Goal: Task Accomplishment & Management: Complete application form

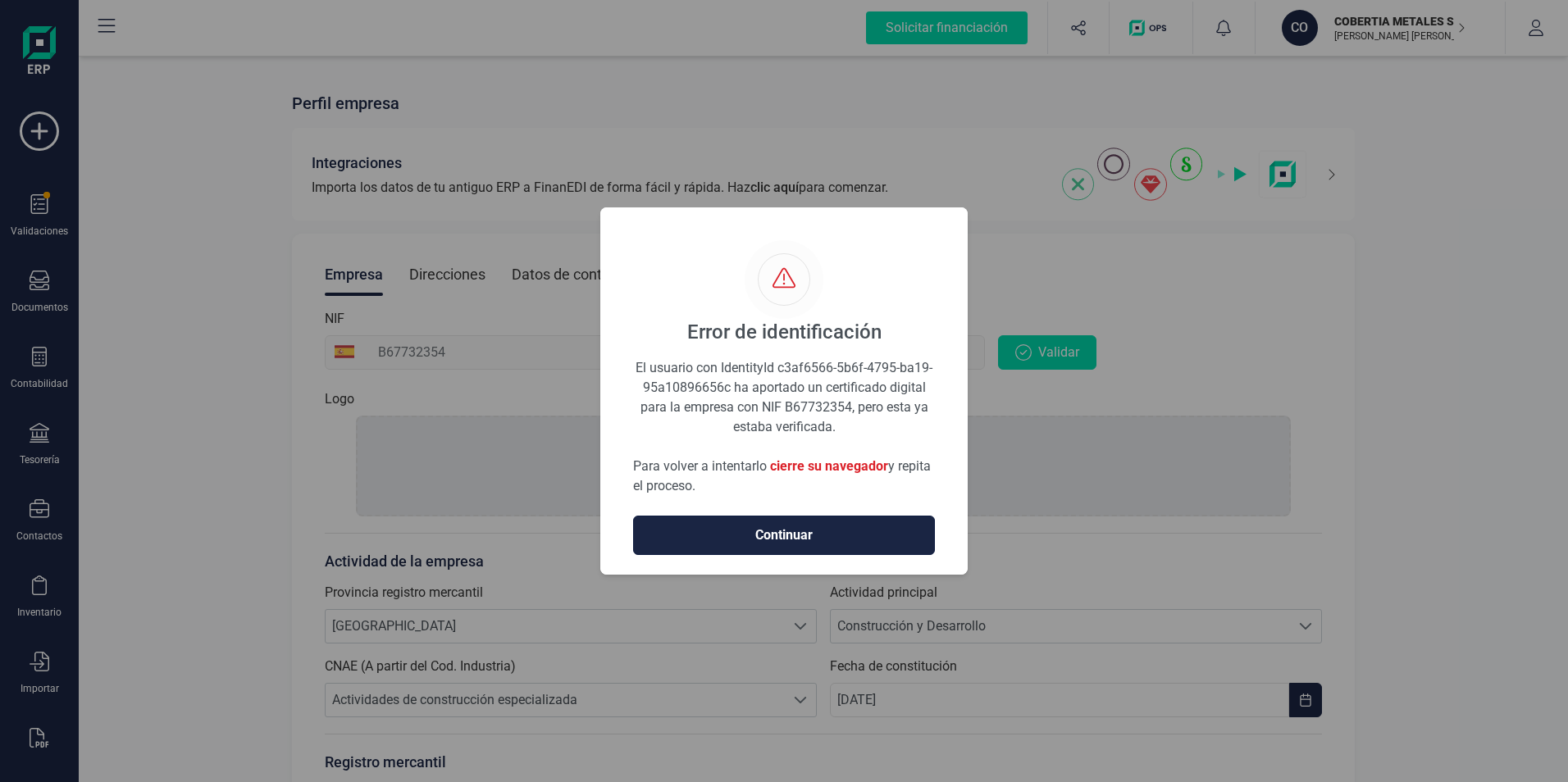
click at [759, 534] on span "Continuar" at bounding box center [784, 535] width 268 height 20
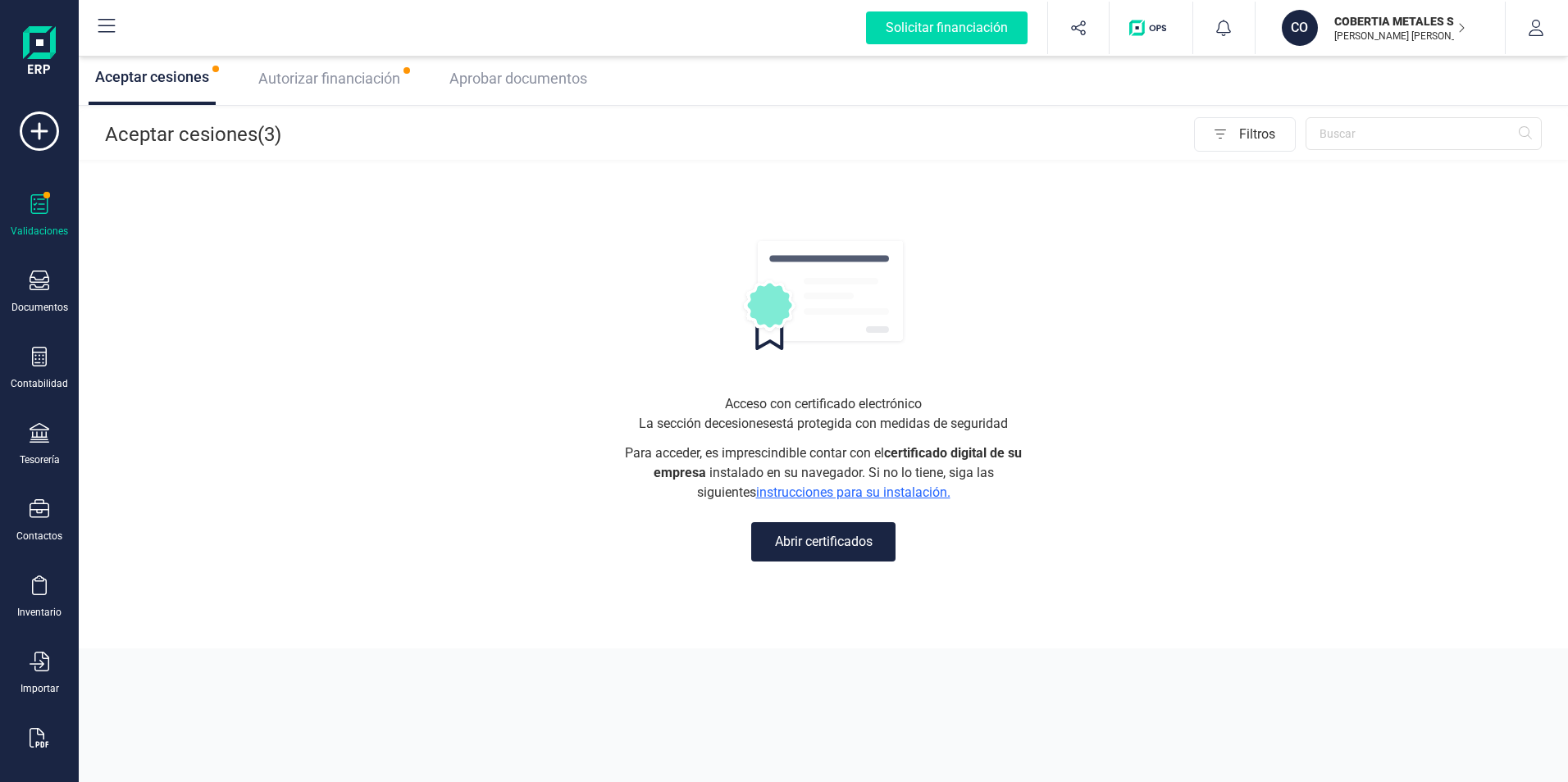
click at [821, 545] on button "Abrir certificados" at bounding box center [822, 542] width 144 height 40
click at [356, 80] on span "Autorizar financiación" at bounding box center [329, 79] width 142 height 17
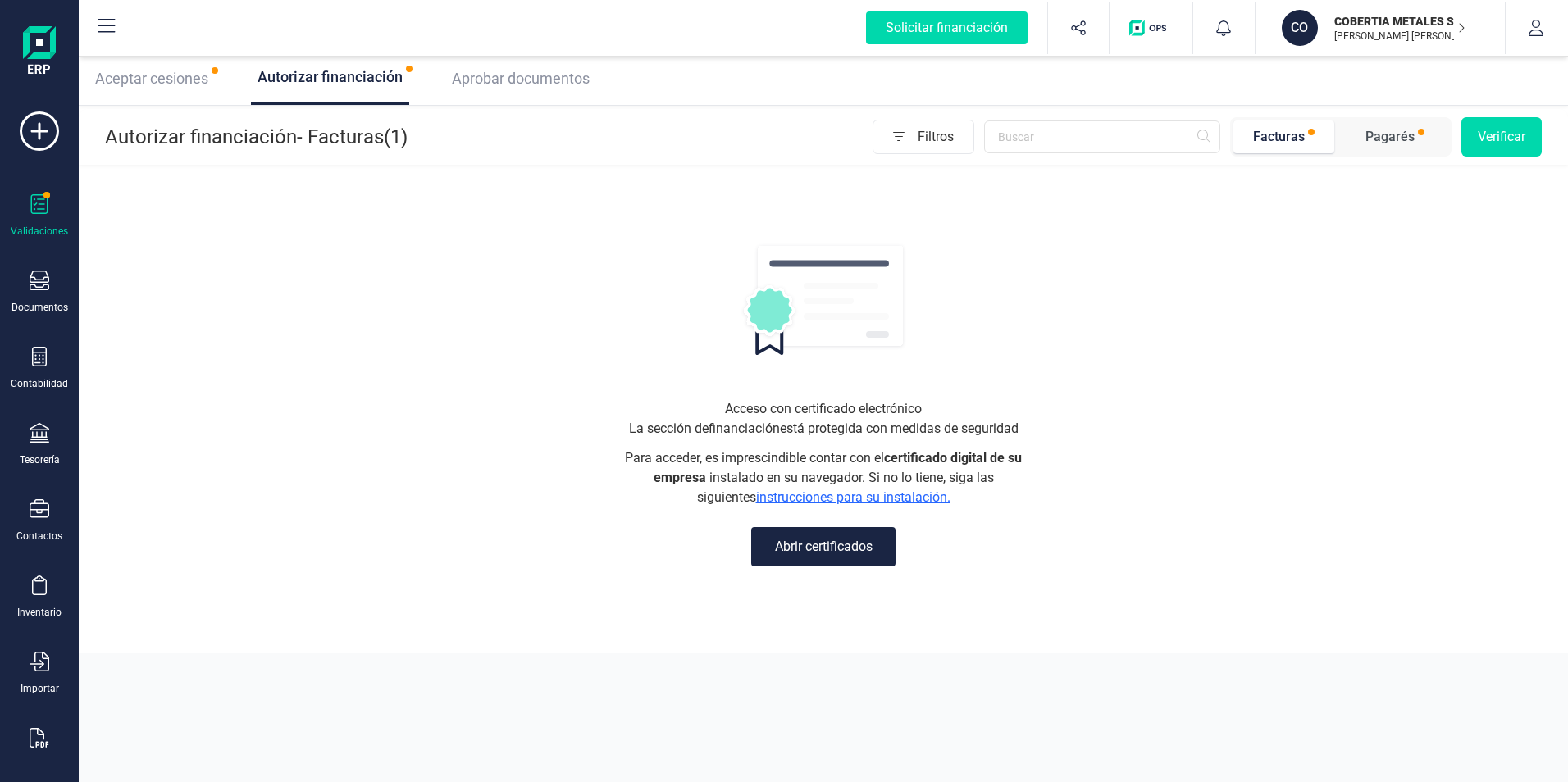
click at [820, 531] on button "Abrir certificados" at bounding box center [822, 547] width 144 height 40
click at [828, 551] on button "Abrir certificados" at bounding box center [822, 547] width 144 height 40
click at [173, 80] on span "Aceptar cesiones" at bounding box center [151, 79] width 113 height 17
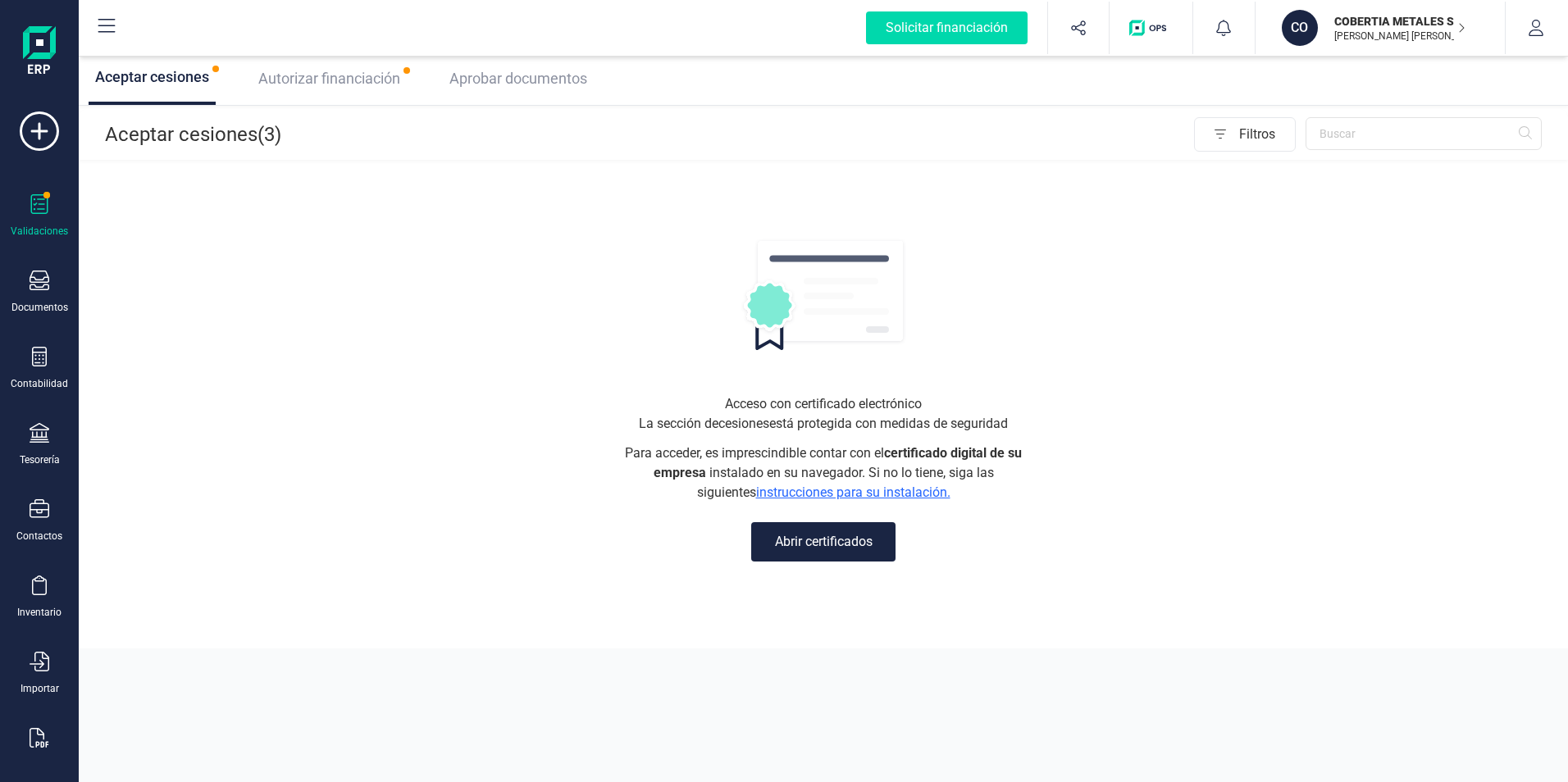
click at [834, 547] on button "Abrir certificados" at bounding box center [822, 542] width 144 height 40
click at [356, 78] on span "Autorizar financiación" at bounding box center [329, 79] width 142 height 17
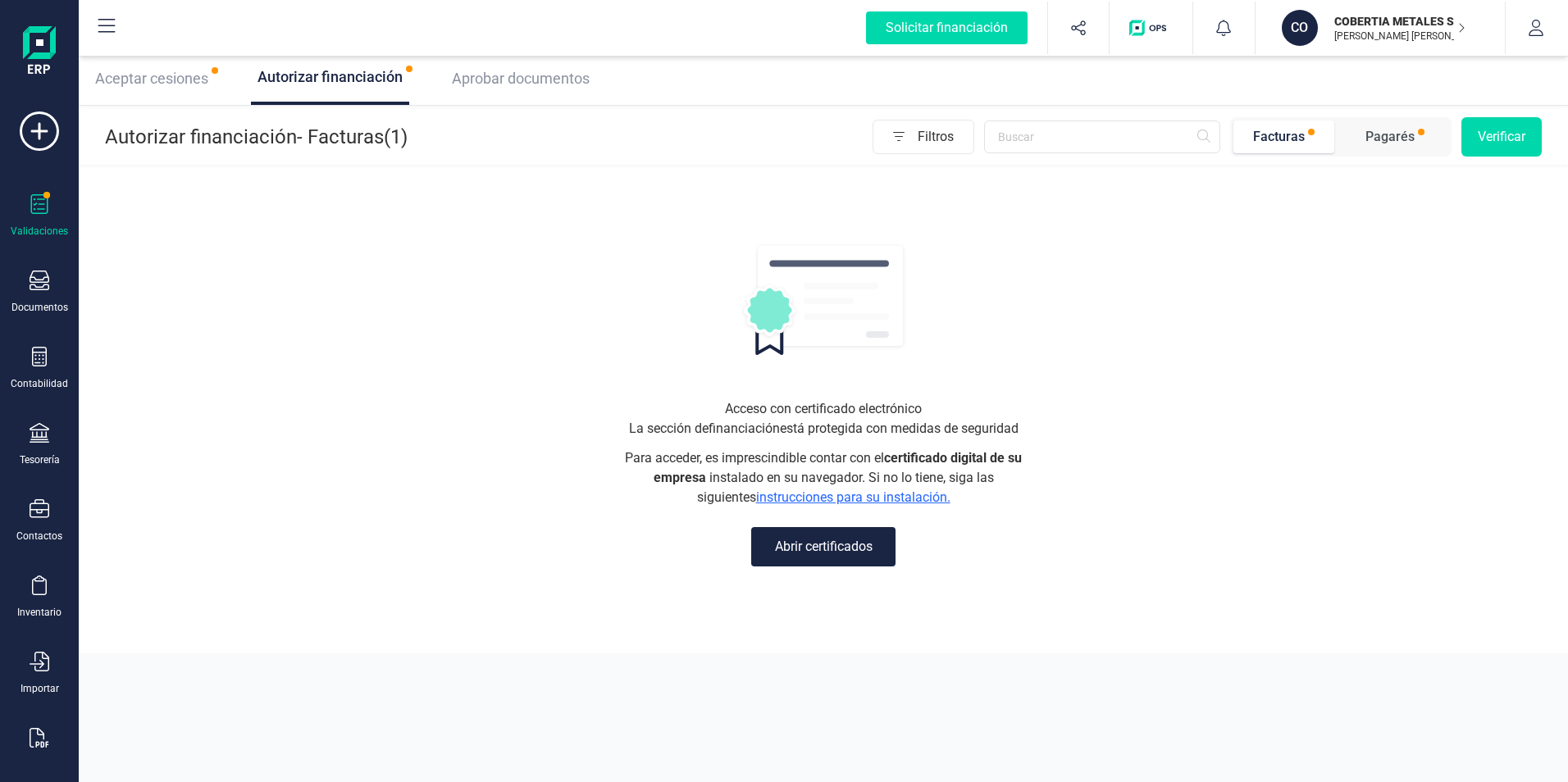
click at [823, 546] on button "Abrir certificados" at bounding box center [822, 547] width 144 height 40
click at [151, 91] on div "Aceptar cesiones" at bounding box center [152, 79] width 126 height 53
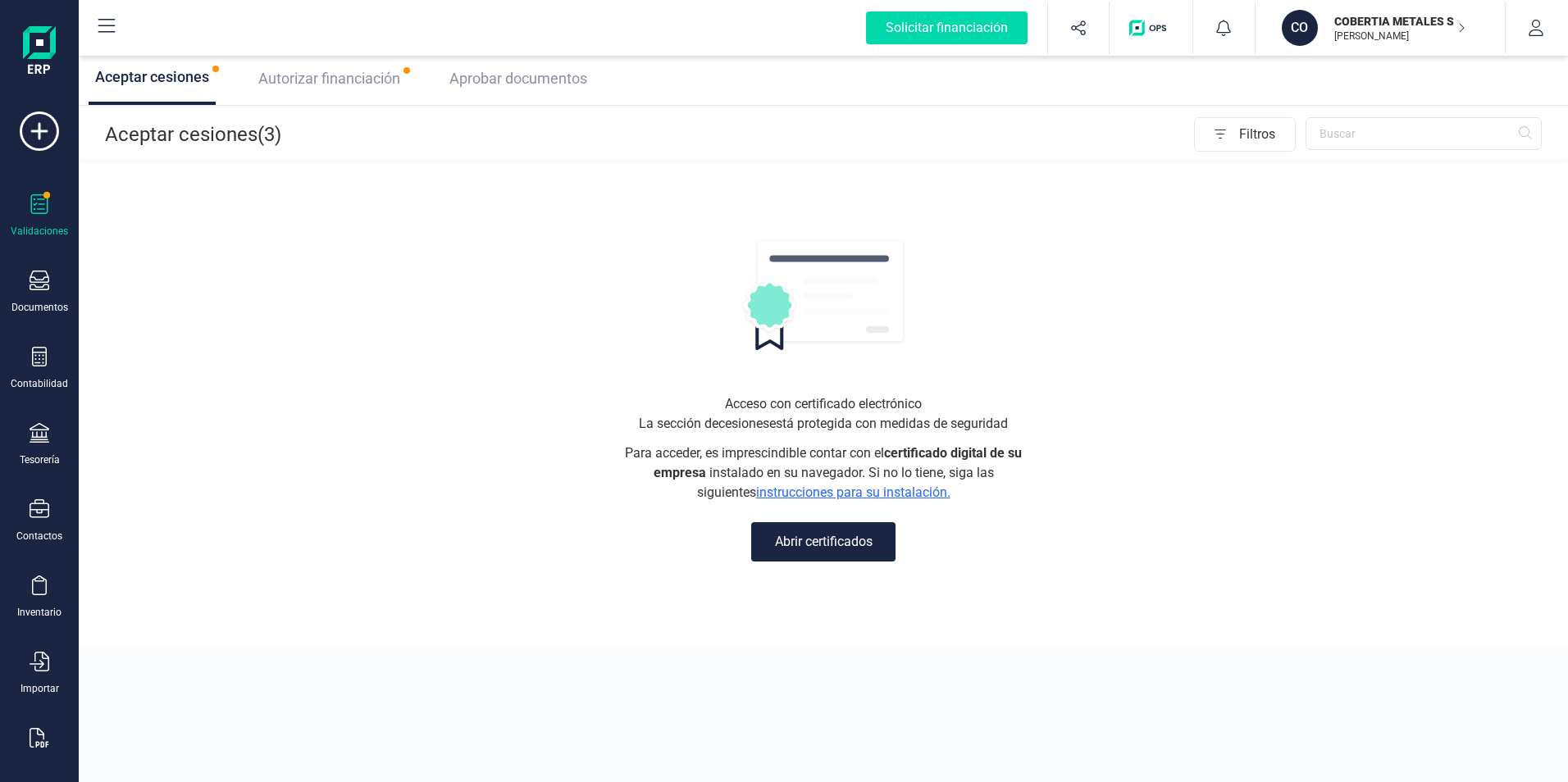
click at [353, 93] on div "Autorizar financiación" at bounding box center [330, 79] width 155 height 53
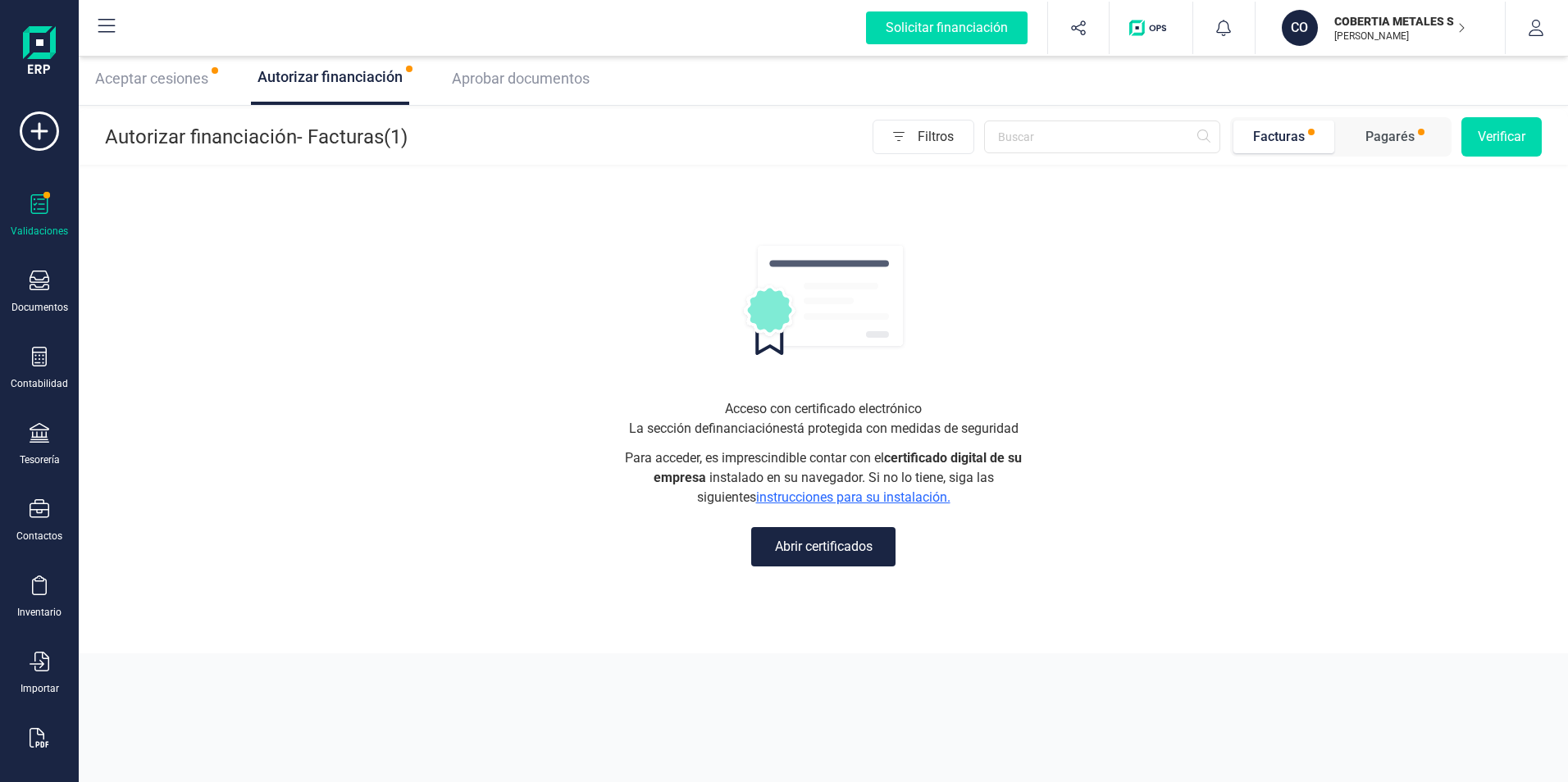
click at [816, 556] on button "Abrir certificados" at bounding box center [822, 547] width 144 height 40
click at [144, 81] on span "Aceptar cesiones" at bounding box center [151, 79] width 113 height 17
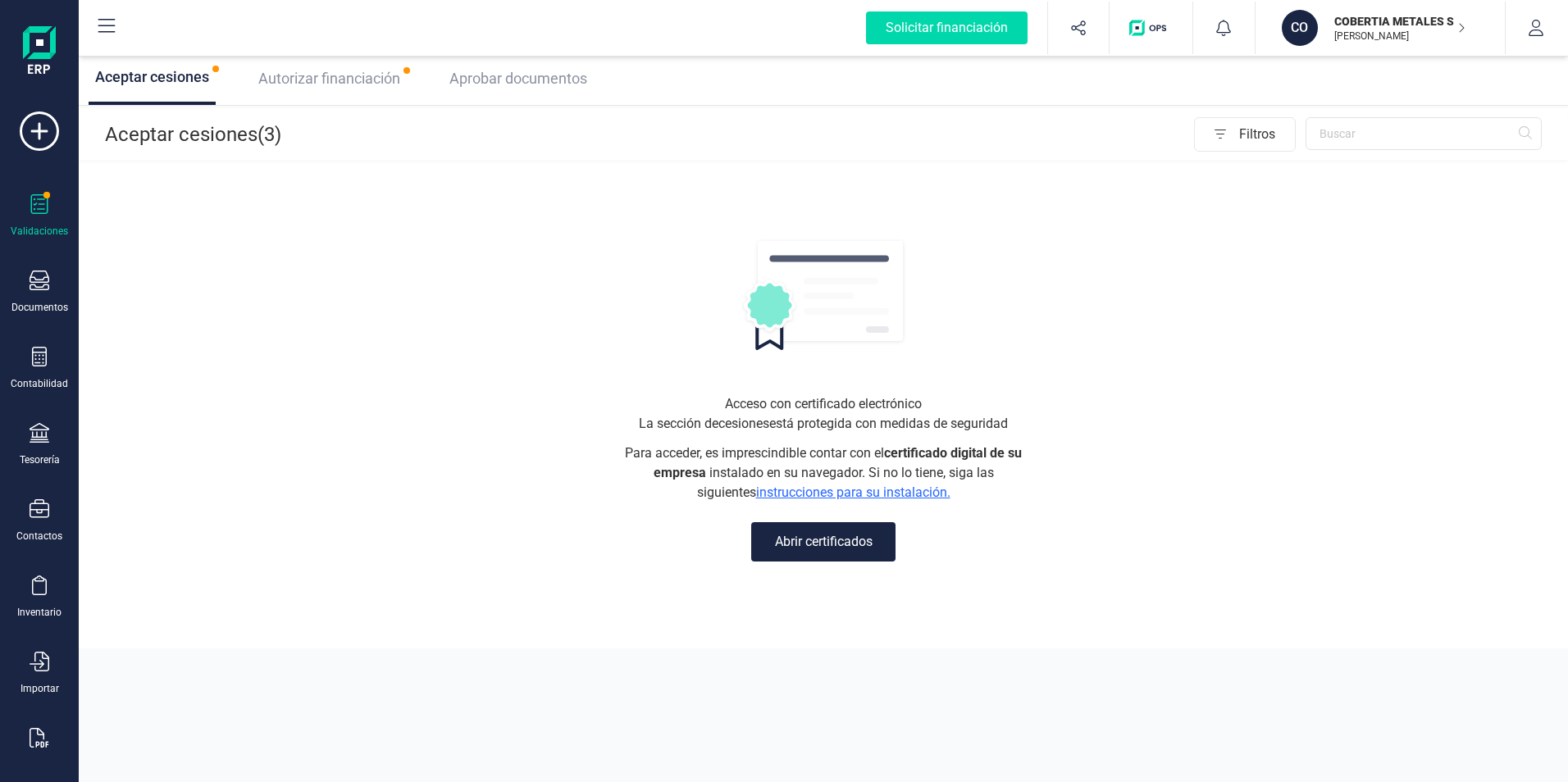
click at [349, 80] on span "Autorizar financiación" at bounding box center [329, 79] width 142 height 17
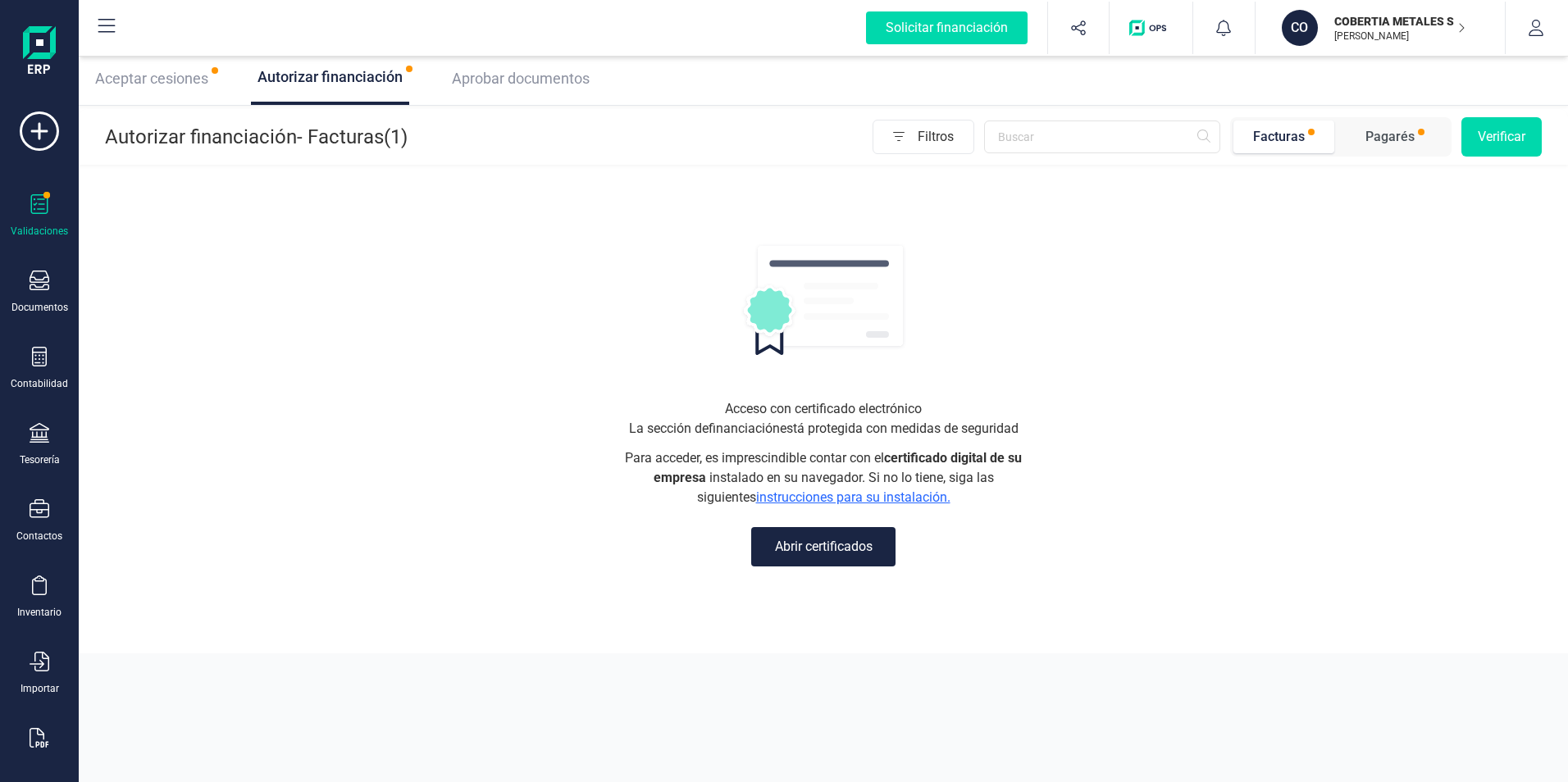
click at [839, 545] on button "Abrir certificados" at bounding box center [822, 547] width 144 height 40
click at [142, 79] on span "Aceptar cesiones" at bounding box center [151, 79] width 113 height 17
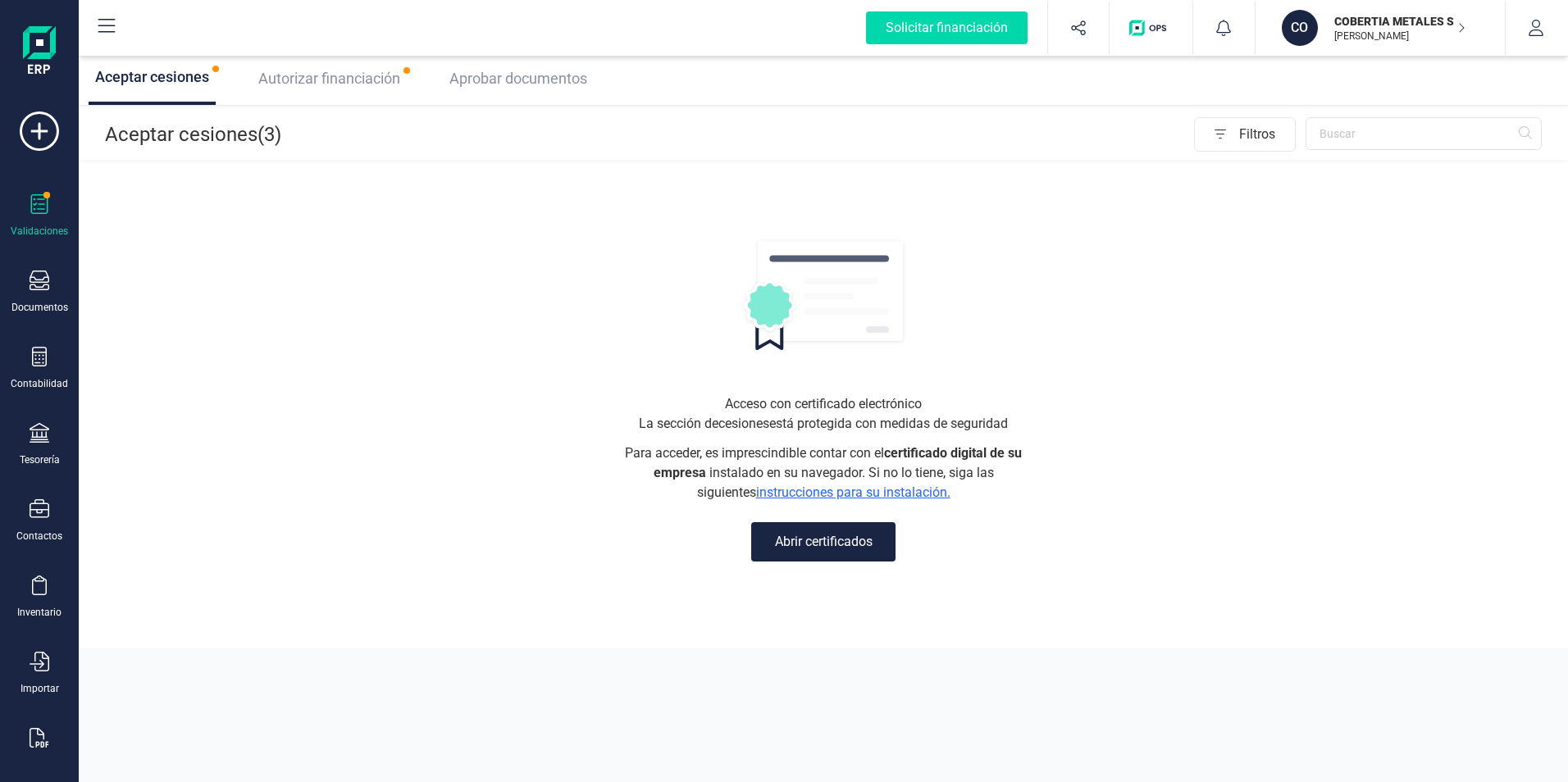
click at [851, 533] on button "Abrir certificados" at bounding box center [822, 542] width 144 height 40
click at [33, 35] on img at bounding box center [40, 52] width 33 height 53
click at [107, 25] on icon at bounding box center [107, 26] width 17 height 14
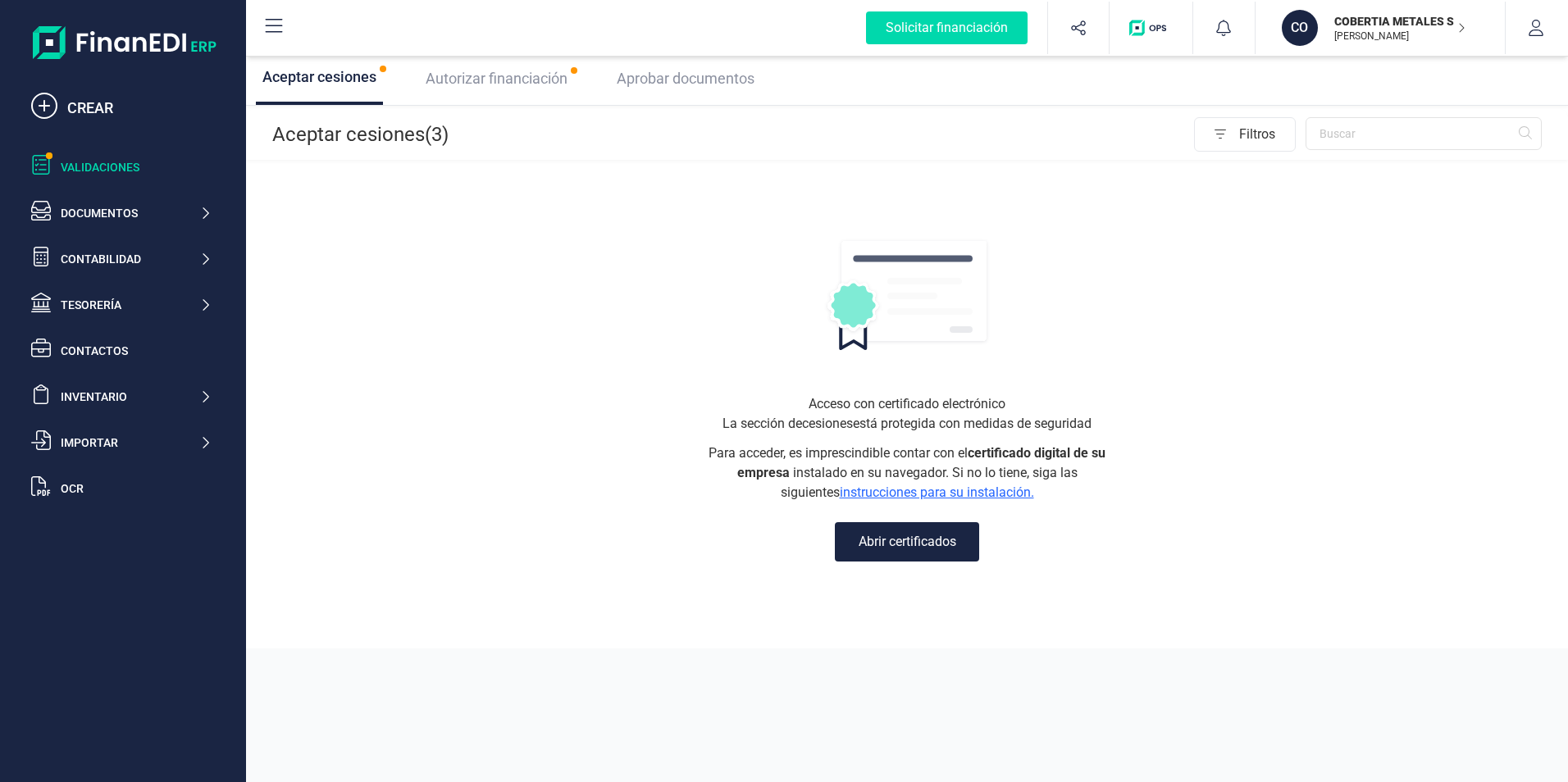
click at [1424, 34] on p "[PERSON_NAME] [PERSON_NAME]" at bounding box center [1400, 35] width 131 height 13
click at [1297, 203] on div "COBERTIA METALES SL" at bounding box center [1363, 202] width 240 height 20
click at [1533, 35] on icon "button" at bounding box center [1535, 28] width 15 height 16
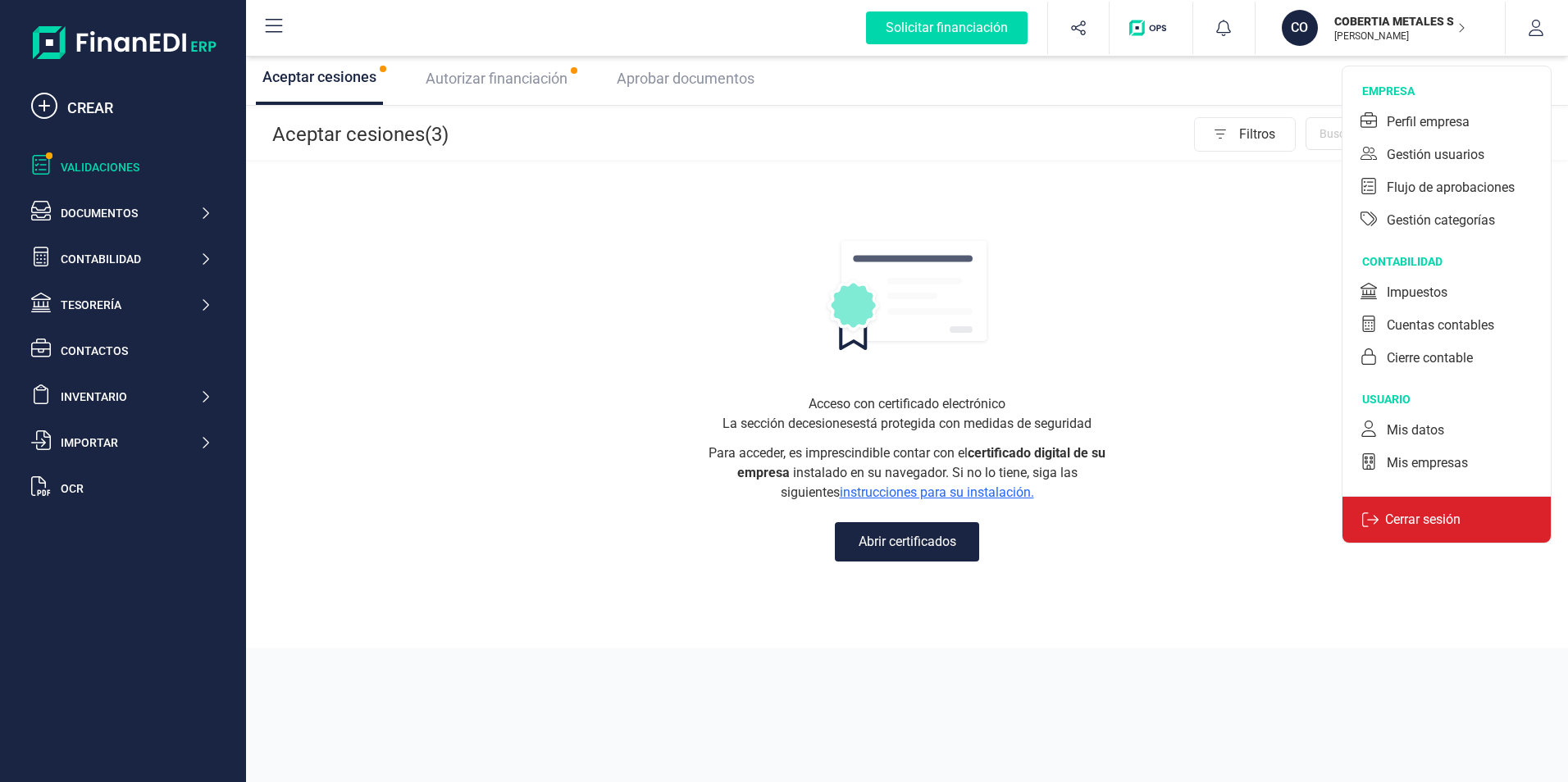
click at [1428, 514] on p "Cerrar sesión" at bounding box center [1422, 520] width 89 height 20
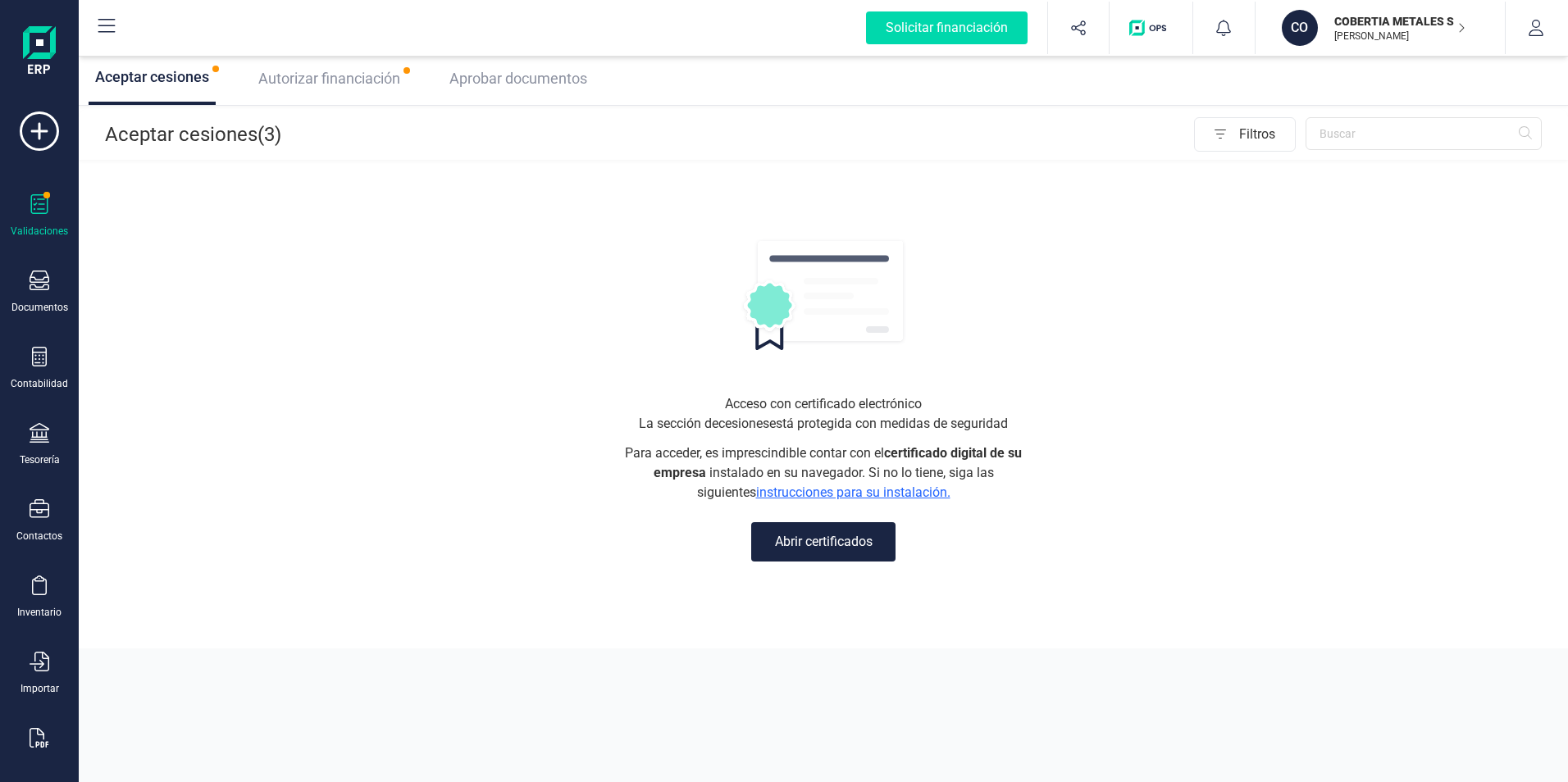
click at [381, 84] on span "Autorizar financiación" at bounding box center [329, 79] width 142 height 17
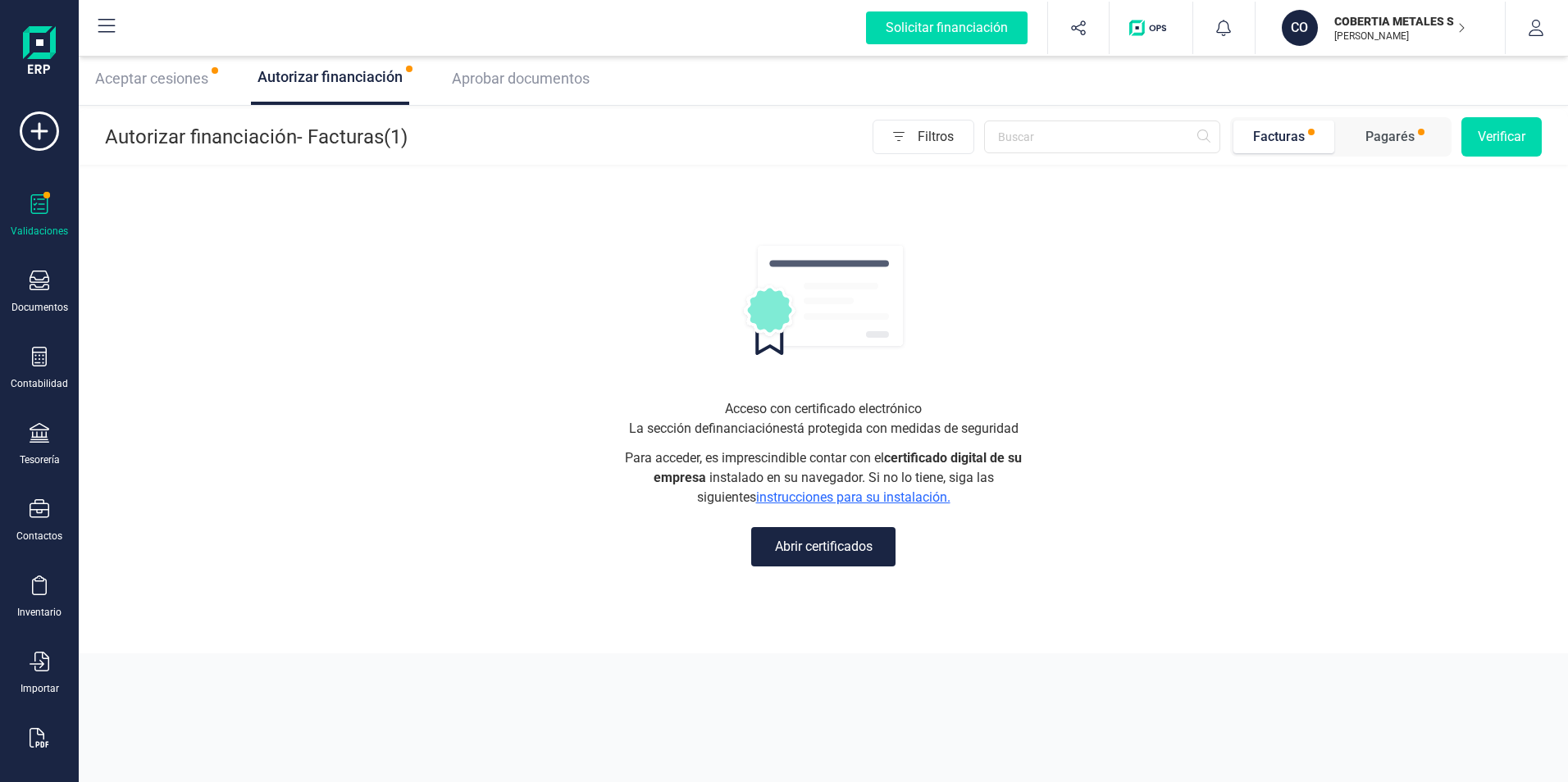
click at [830, 550] on button "Abrir certificados" at bounding box center [822, 547] width 144 height 40
click at [1374, 41] on p "[PERSON_NAME] [PERSON_NAME]" at bounding box center [1400, 35] width 131 height 13
click at [1298, 204] on div "COBERTIA METALES SL" at bounding box center [1363, 202] width 240 height 20
click at [1459, 28] on icon "button" at bounding box center [1460, 28] width 13 height 9
click at [825, 552] on button "Abrir certificados" at bounding box center [822, 547] width 144 height 40
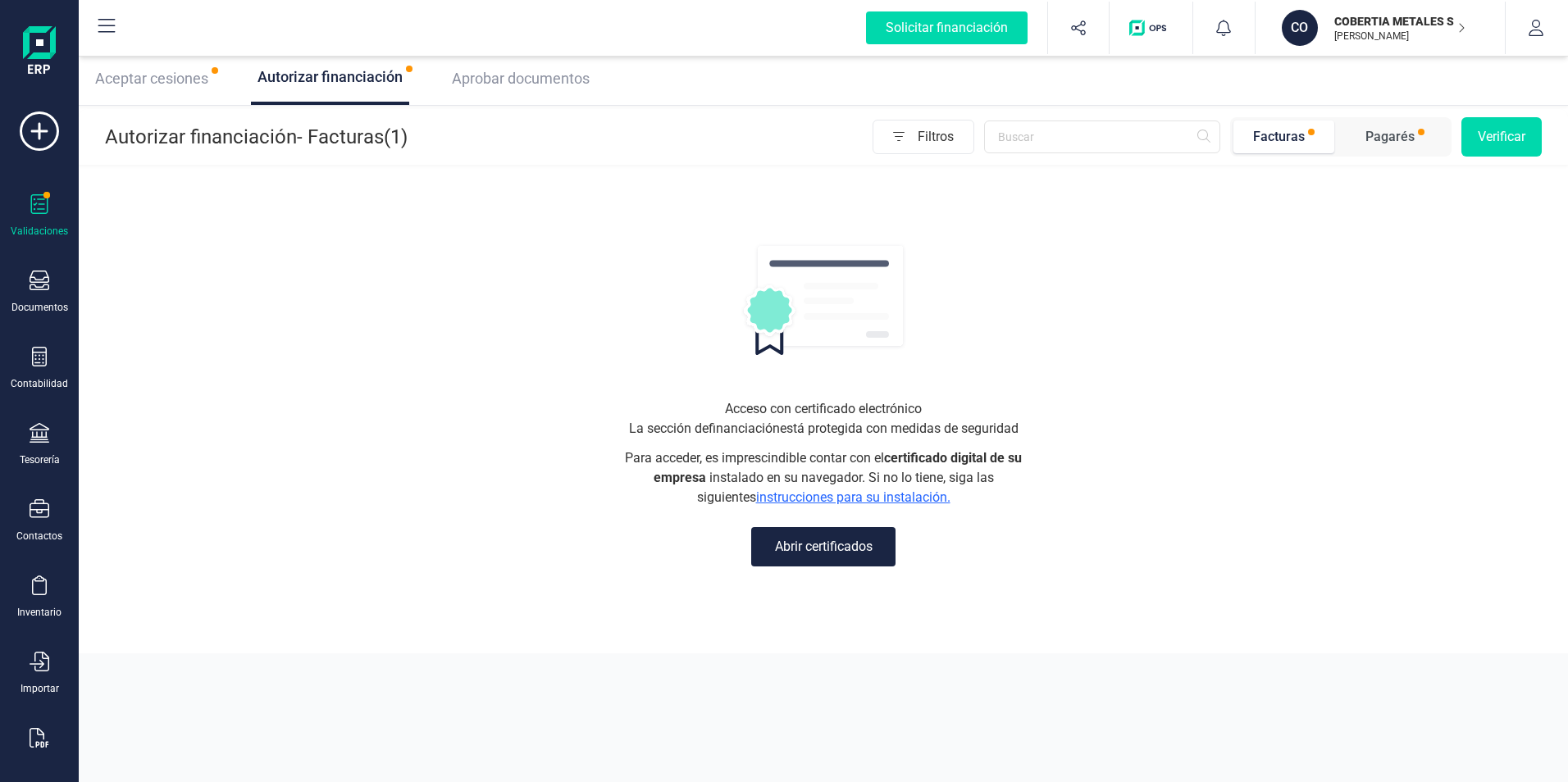
click at [128, 71] on span "Aceptar cesiones" at bounding box center [151, 79] width 113 height 17
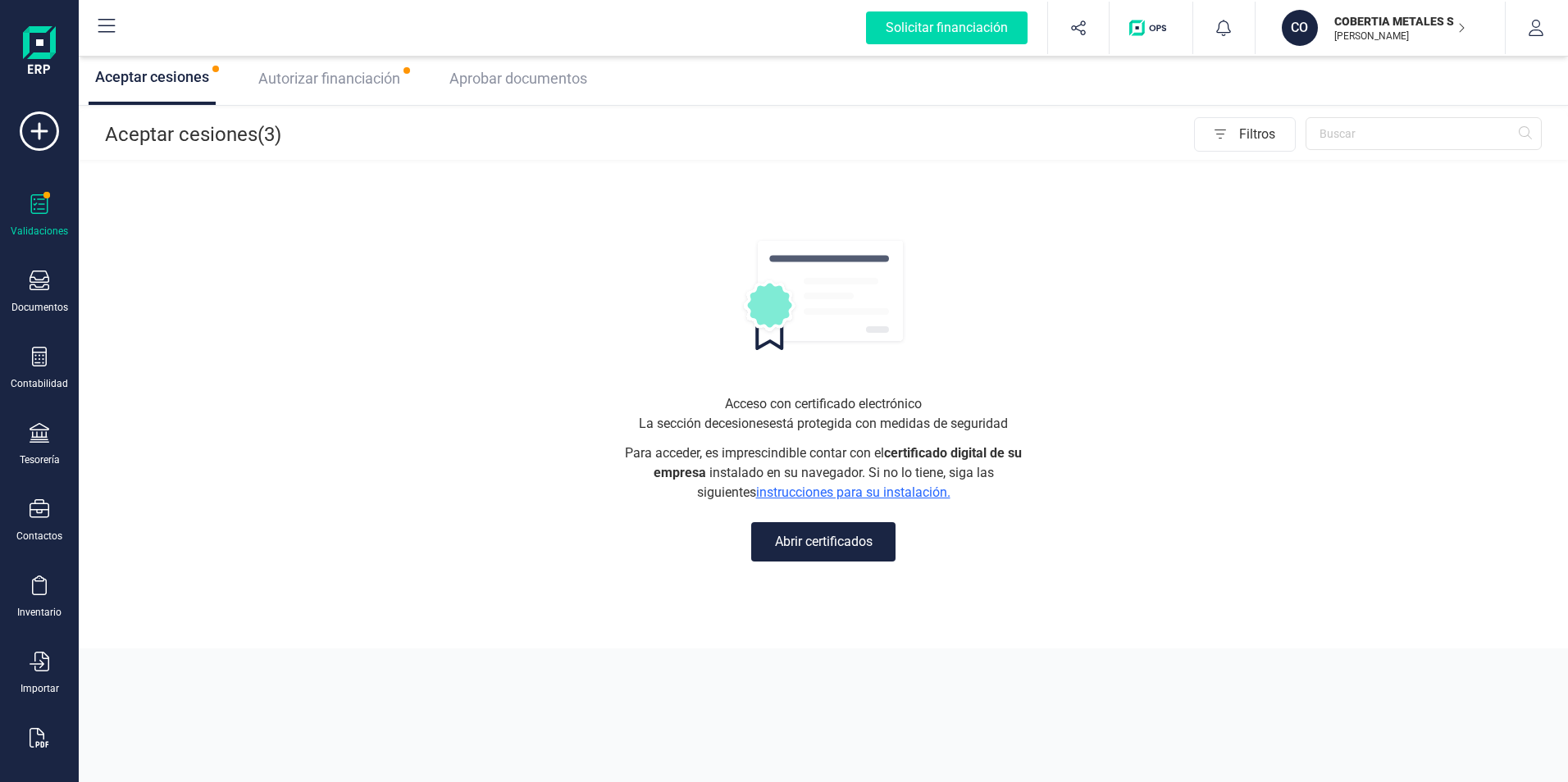
click at [833, 552] on button "Abrir certificados" at bounding box center [822, 542] width 144 height 40
click at [358, 82] on span "Autorizar financiación" at bounding box center [329, 79] width 142 height 17
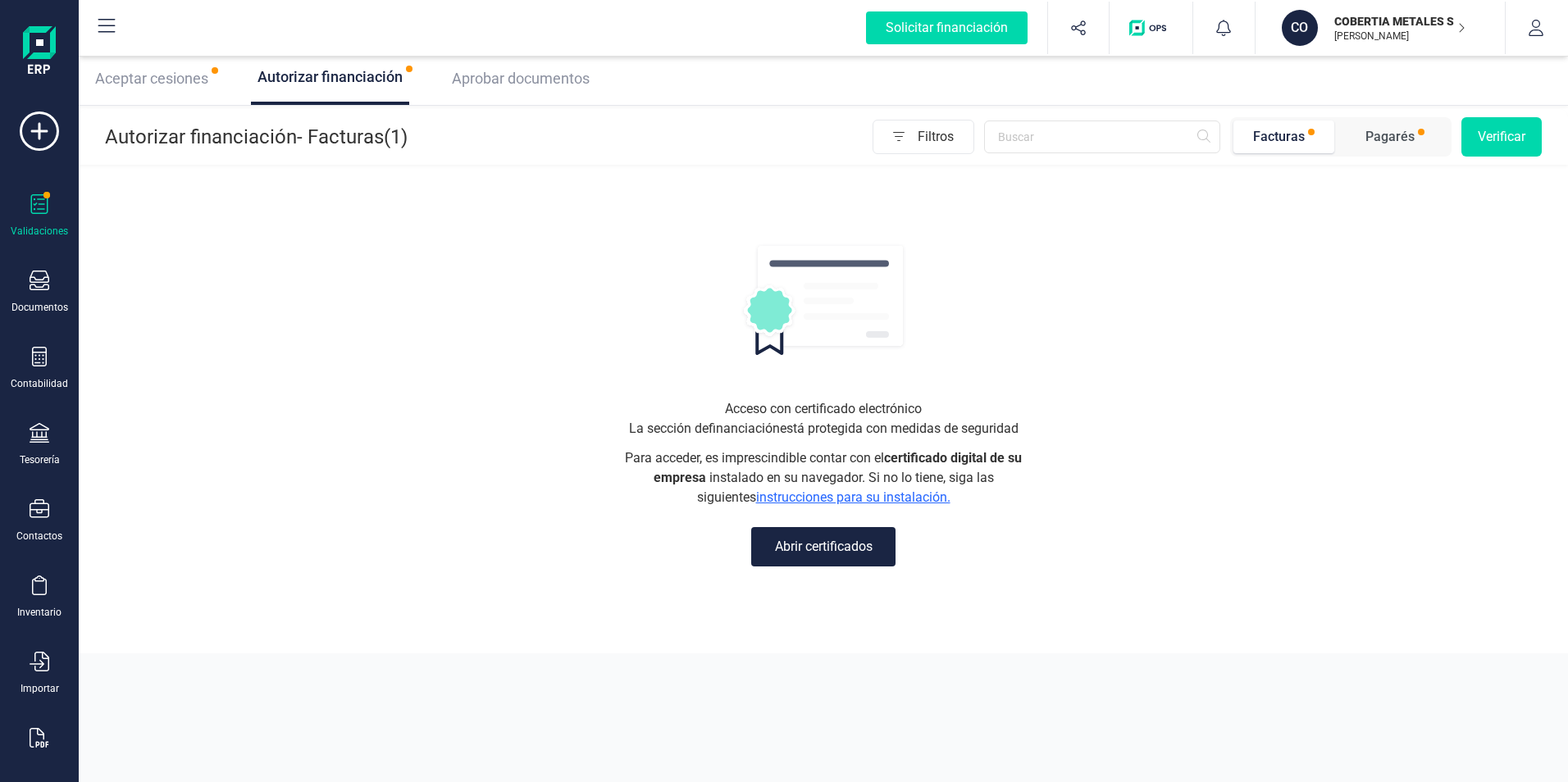
click at [838, 559] on button "Abrir certificados" at bounding box center [822, 547] width 144 height 40
